Goal: Information Seeking & Learning: Learn about a topic

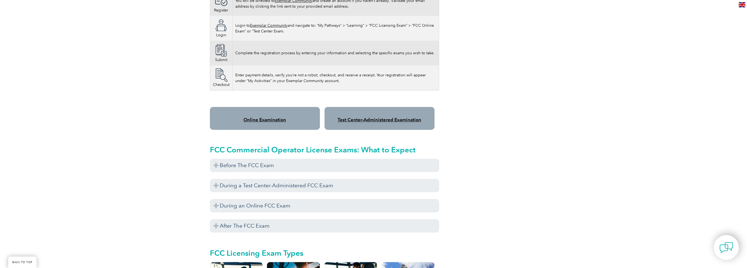
scroll to position [398, 0]
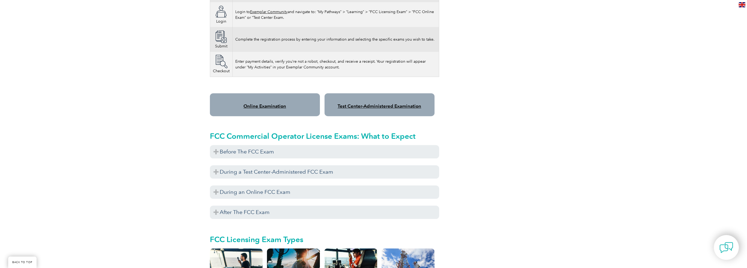
click at [278, 103] on div "Online Examination" at bounding box center [265, 104] width 110 height 23
click at [278, 103] on link "Online Examination" at bounding box center [264, 105] width 43 height 5
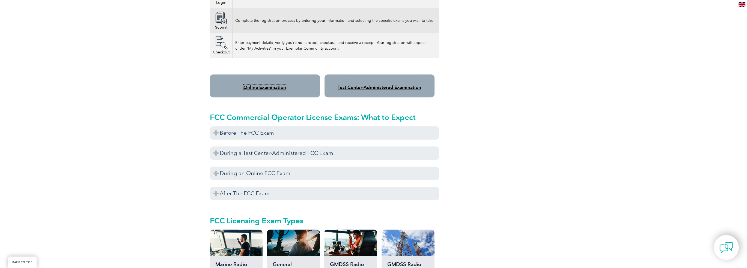
scroll to position [425, 0]
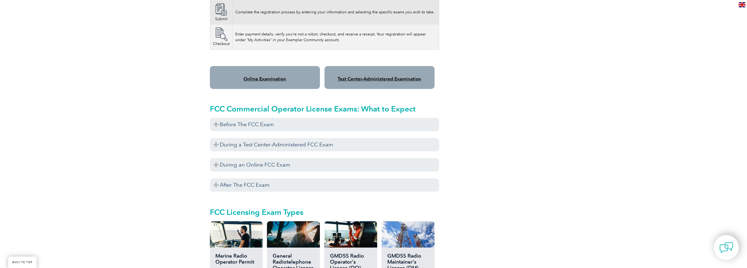
click at [242, 119] on h3 "Before The FCC Exam" at bounding box center [324, 124] width 229 height 13
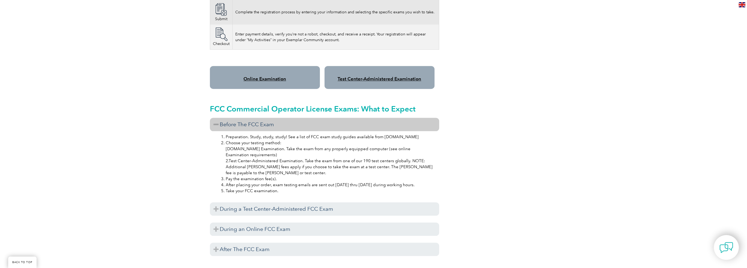
click at [242, 119] on h3 "Before The FCC Exam" at bounding box center [324, 124] width 229 height 13
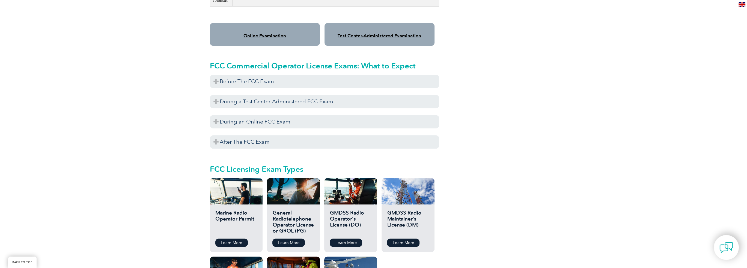
scroll to position [534, 0]
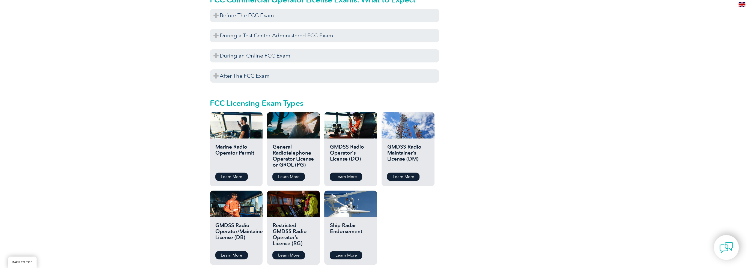
click at [300, 173] on link "Learn More" at bounding box center [288, 177] width 32 height 8
